Goal: Check status: Check status

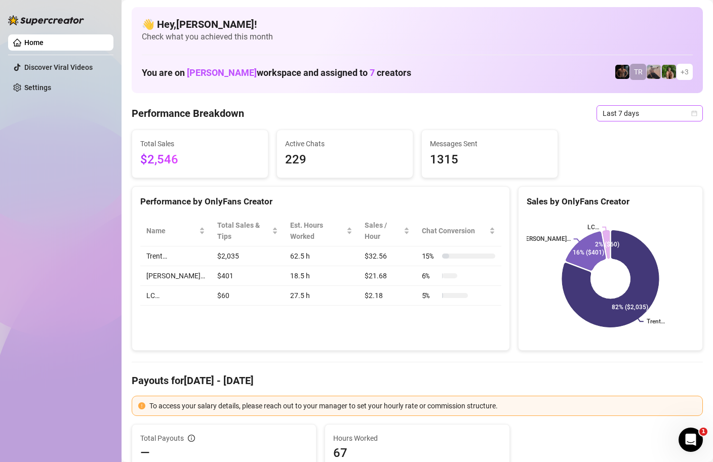
click at [697, 113] on icon "calendar" at bounding box center [694, 113] width 6 height 6
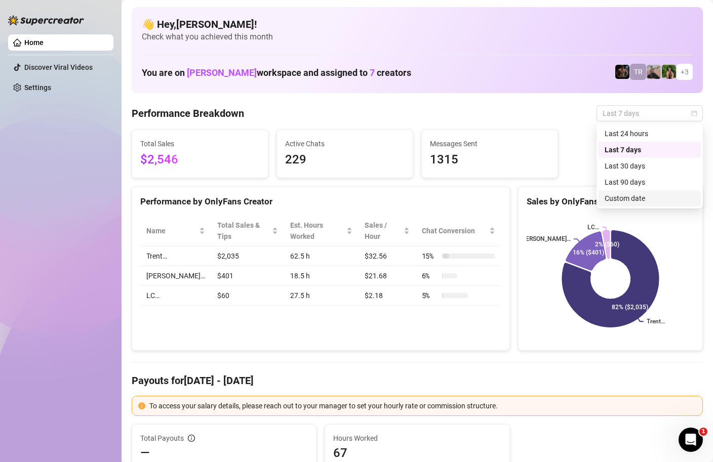
click at [632, 199] on div "Custom date" at bounding box center [650, 198] width 90 height 11
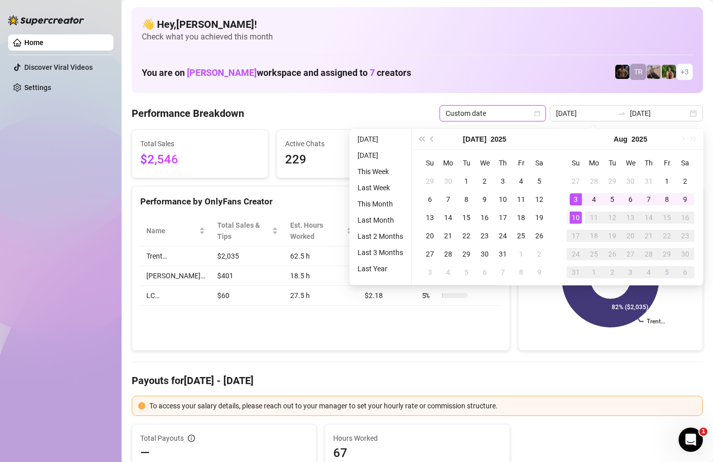
type input "[DATE]"
click at [579, 216] on div "10" at bounding box center [576, 218] width 12 height 12
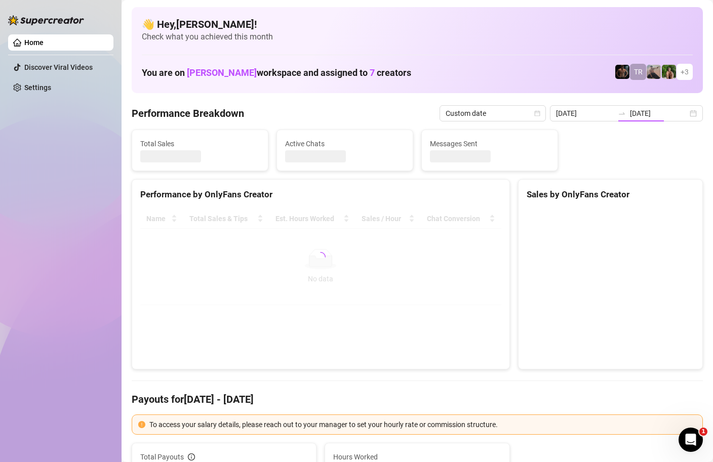
type input "[DATE]"
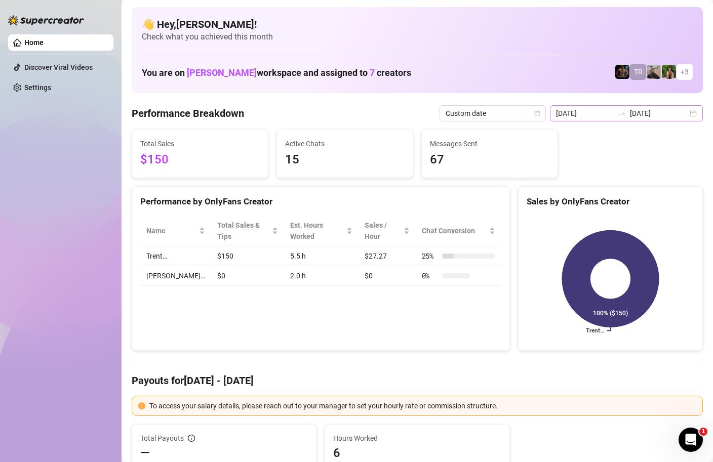
click at [696, 110] on div "[DATE] [DATE]" at bounding box center [626, 113] width 153 height 16
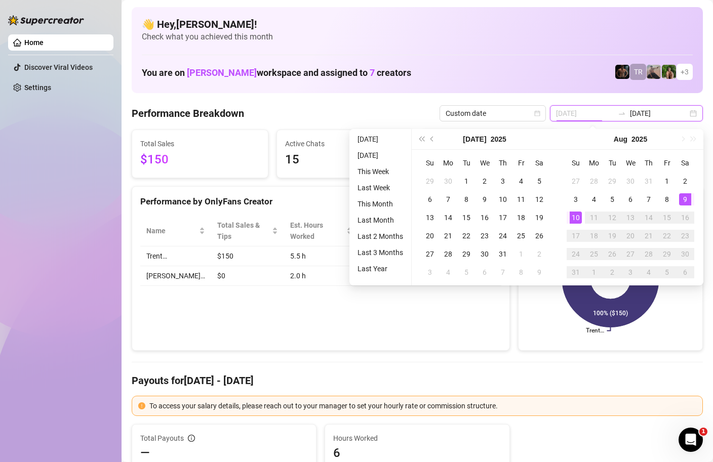
type input "[DATE]"
click at [680, 200] on div "9" at bounding box center [685, 199] width 12 height 12
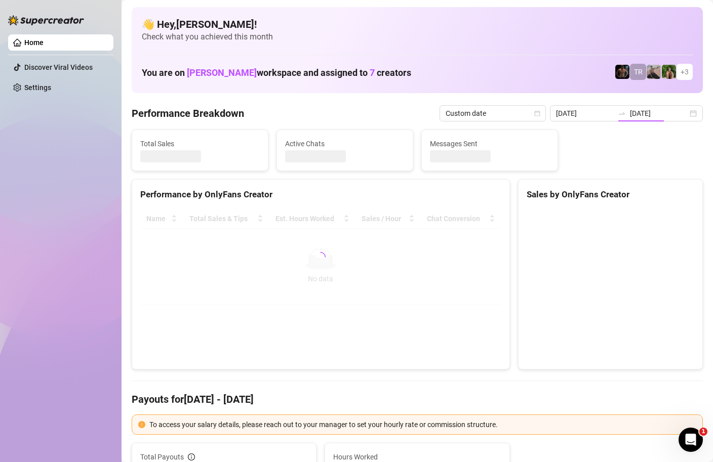
type input "[DATE]"
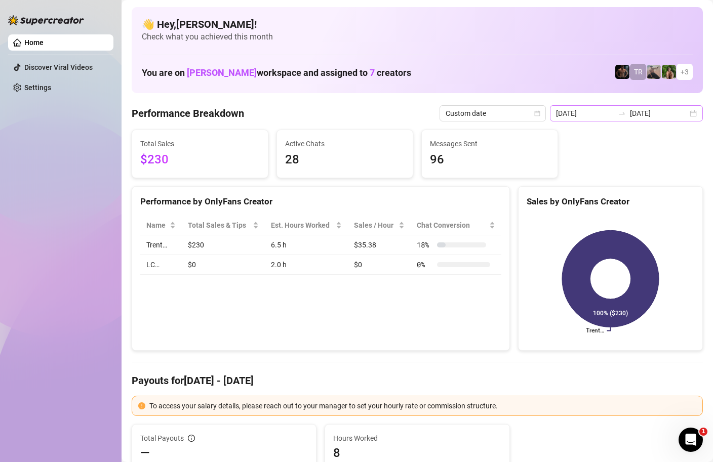
click at [694, 118] on div "[DATE] [DATE]" at bounding box center [626, 113] width 153 height 16
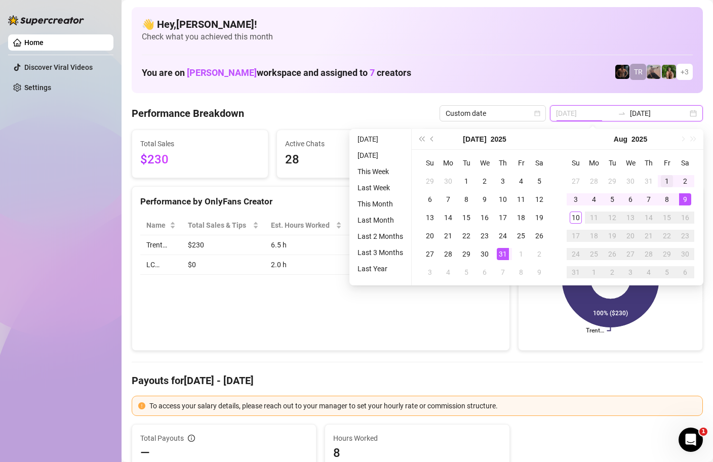
type input "[DATE]"
click at [667, 178] on div "1" at bounding box center [667, 181] width 12 height 12
type input "[DATE]"
click at [574, 220] on div "10" at bounding box center [576, 218] width 12 height 12
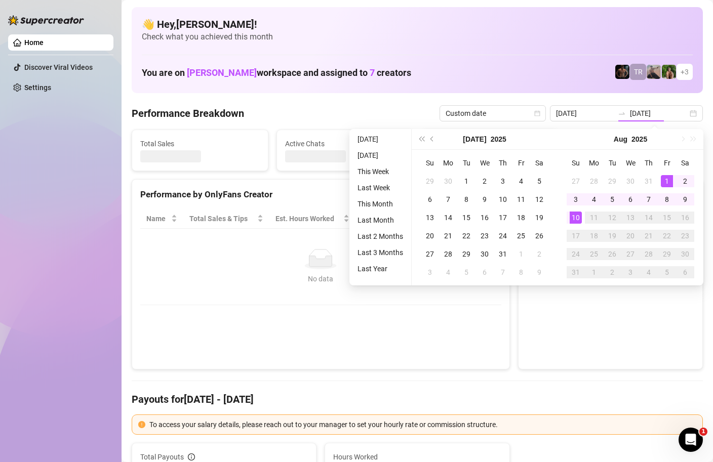
type input "[DATE]"
